Goal: Task Accomplishment & Management: Use online tool/utility

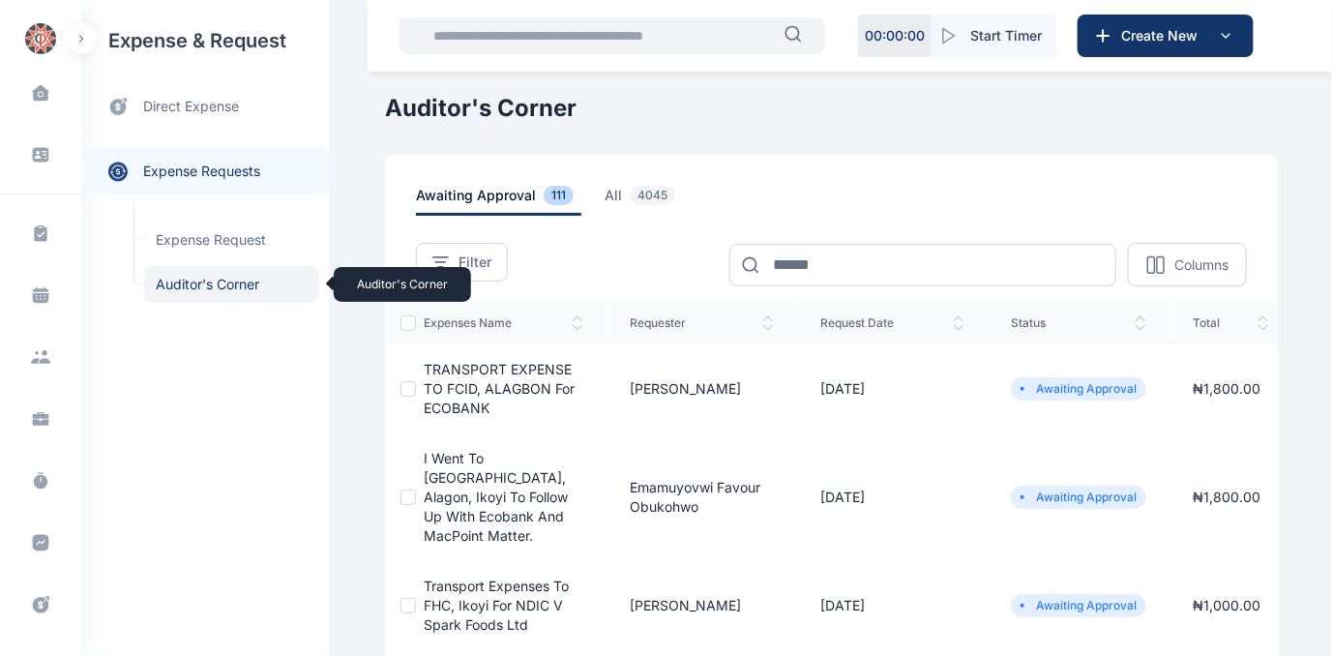
click at [172, 287] on span "Auditor's Corner Auditor's Corner" at bounding box center [231, 284] width 175 height 37
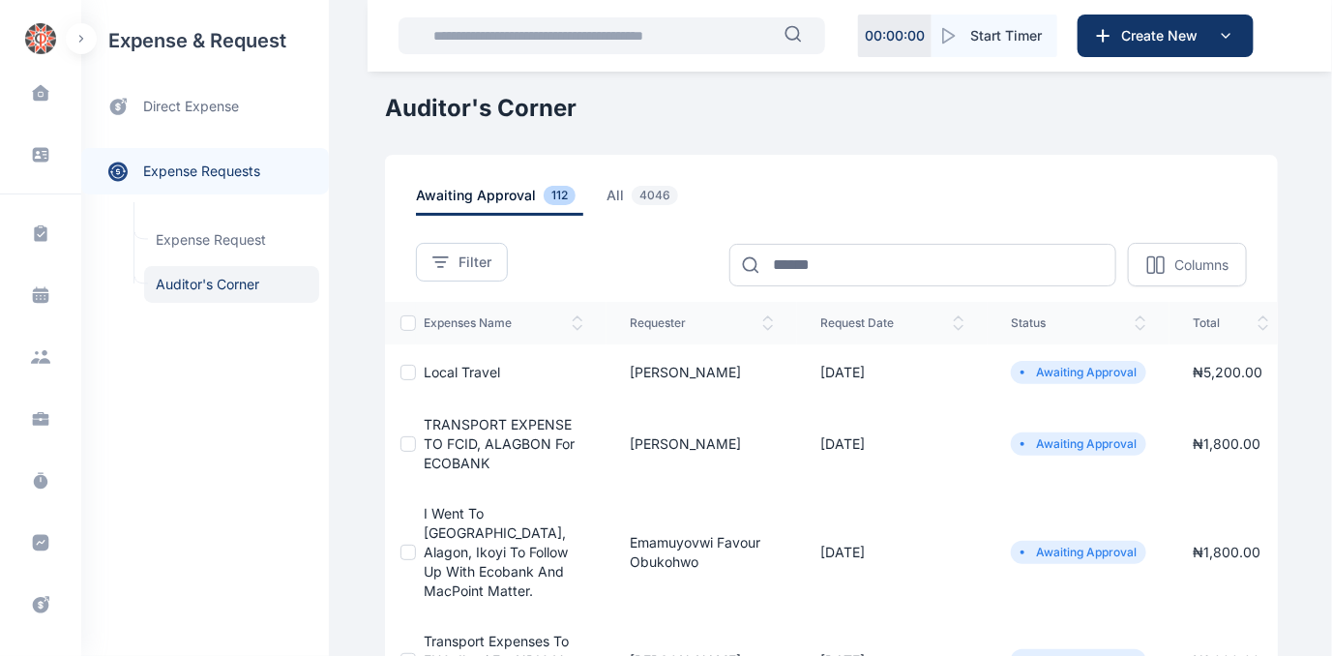
click at [440, 371] on span "Local Travel" at bounding box center [462, 372] width 76 height 16
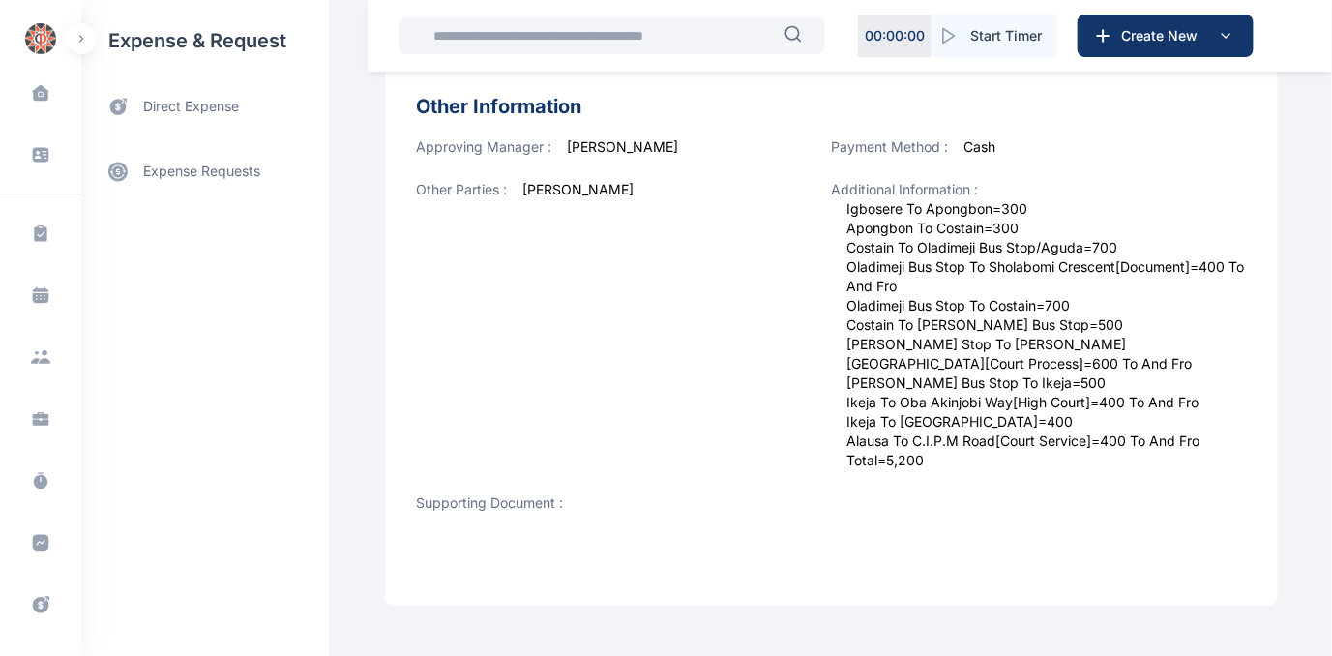
scroll to position [869, 0]
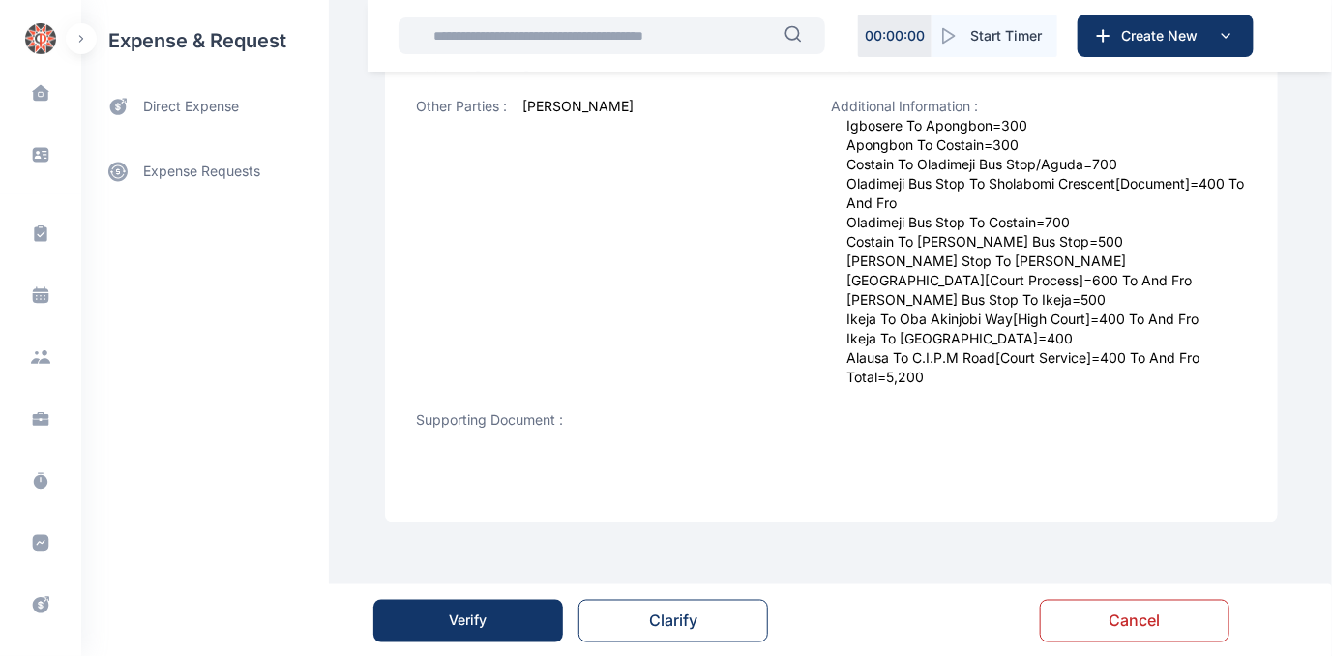
click at [420, 610] on button "Verify" at bounding box center [468, 621] width 190 height 43
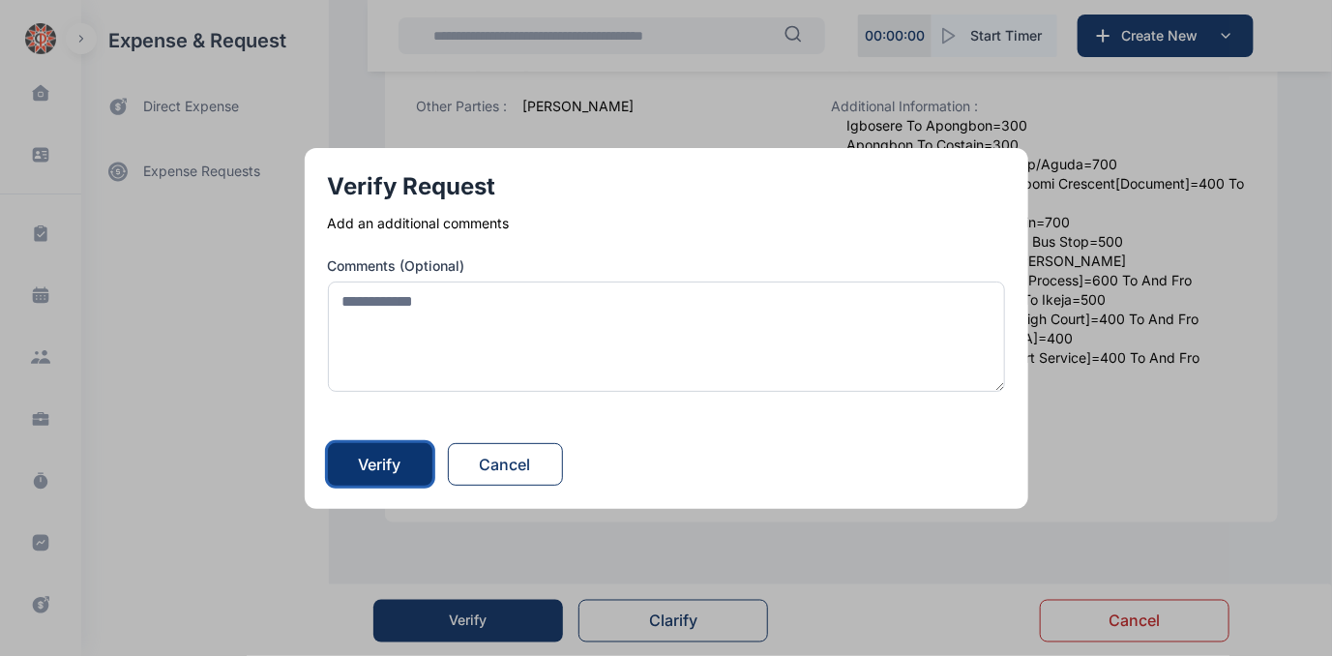
click at [402, 468] on div "Verify" at bounding box center [380, 464] width 43 height 23
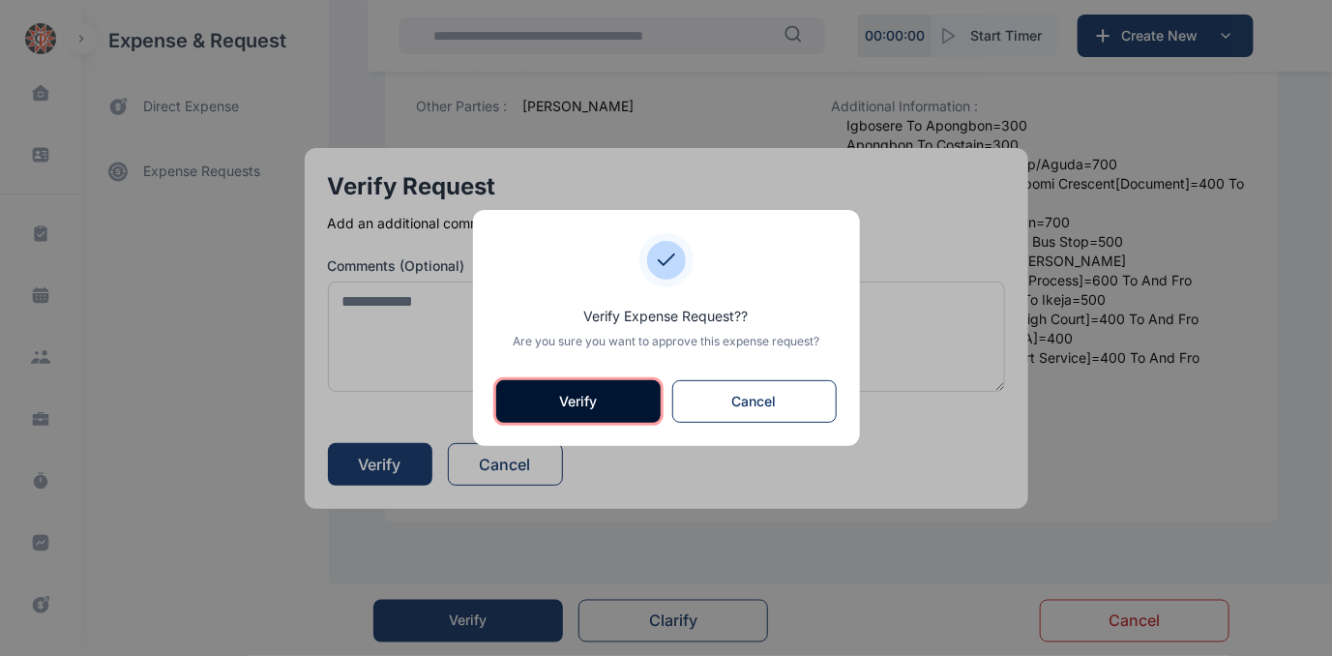
click at [606, 405] on button "Verify" at bounding box center [578, 401] width 164 height 43
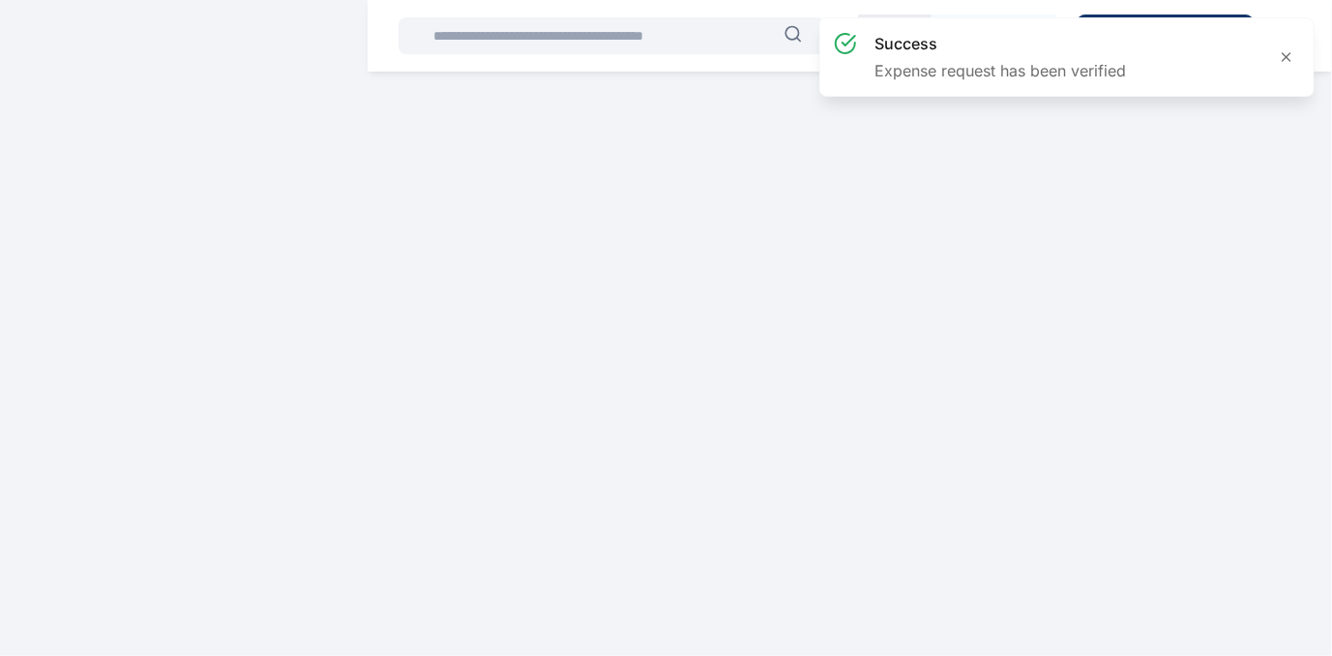
scroll to position [0, 0]
